Goal: Information Seeking & Learning: Learn about a topic

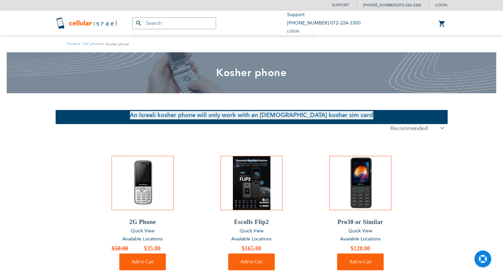
type input "[EMAIL_ADDRESS][DOMAIN_NAME]"
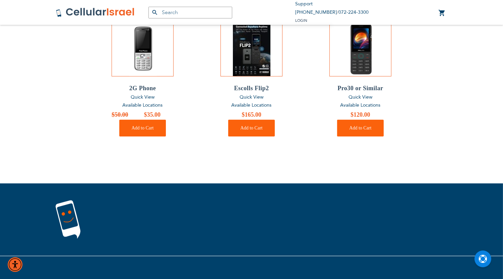
click at [439, 81] on ol "2G Phone Quick View Available Locations Special Price $35.00 Regular Price $50.…" at bounding box center [252, 79] width 392 height 161
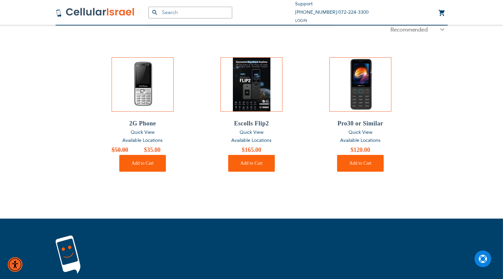
scroll to position [100, 0]
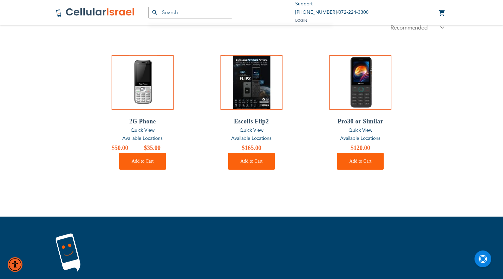
drag, startPoint x: 262, startPoint y: 131, endPoint x: 203, endPoint y: 116, distance: 60.3
click at [203, 116] on ol "2G Phone Quick View Available Locations Special Price $35.00 Regular Price $50.…" at bounding box center [252, 112] width 392 height 161
click at [149, 139] on span "Available Locations" at bounding box center [143, 138] width 40 height 6
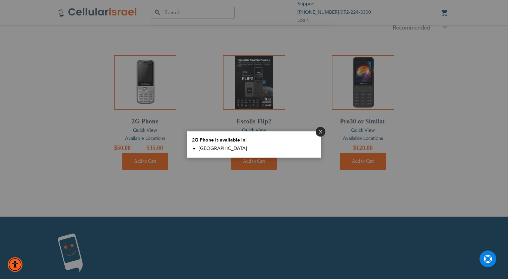
click at [320, 132] on button "Close" at bounding box center [320, 132] width 10 height 10
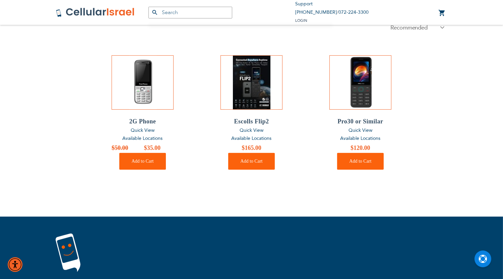
click at [360, 138] on span "Available Locations" at bounding box center [360, 138] width 40 height 6
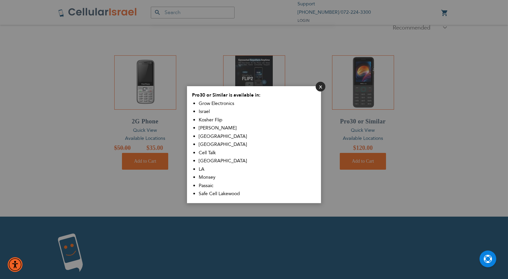
click at [321, 87] on button "Close" at bounding box center [320, 87] width 10 height 10
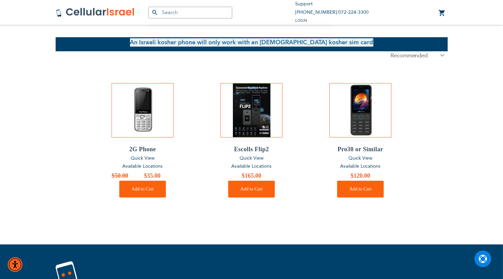
scroll to position [11, 0]
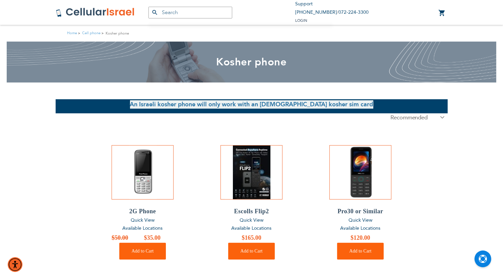
click at [411, 120] on select "Recommended . Product Name . Price: Low to High . Price: High to Low ." at bounding box center [416, 117] width 62 height 8
